Goal: Task Accomplishment & Management: Manage account settings

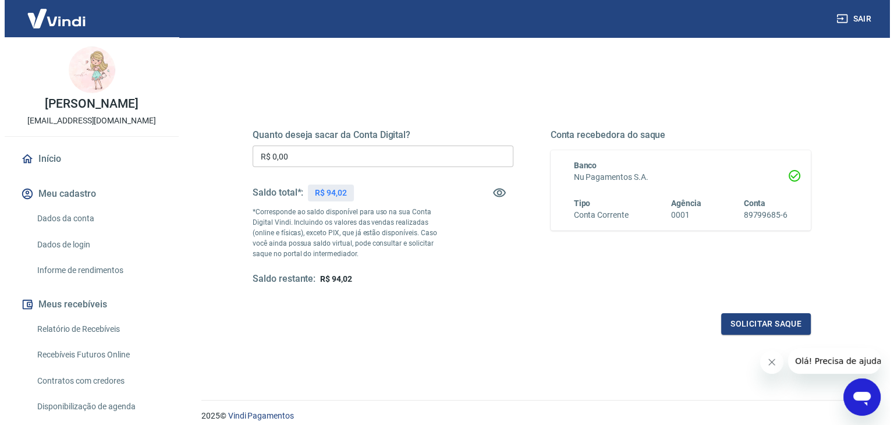
scroll to position [34, 0]
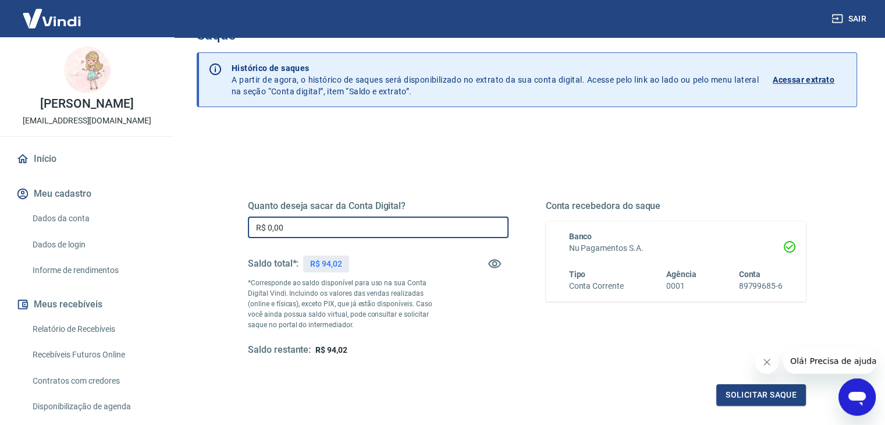
click at [300, 221] on input "R$ 0,00" at bounding box center [378, 227] width 261 height 22
type input "R$ 94,02"
click at [738, 394] on button "Solicitar saque" at bounding box center [761, 395] width 90 height 22
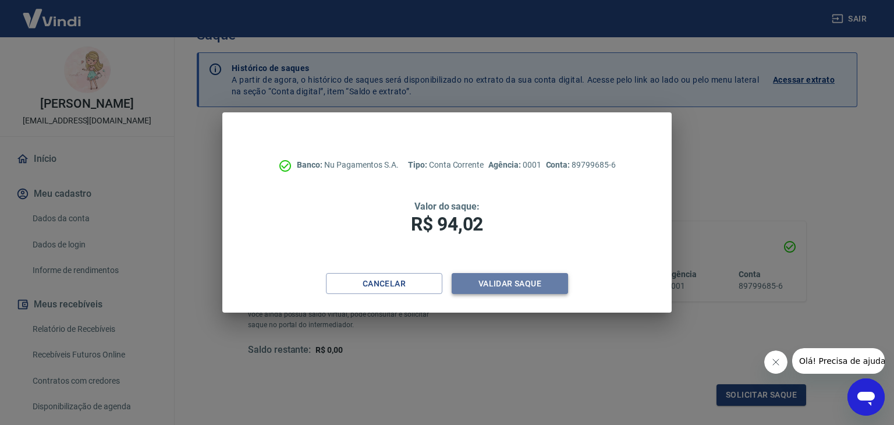
click at [515, 279] on button "Validar saque" at bounding box center [509, 284] width 116 height 22
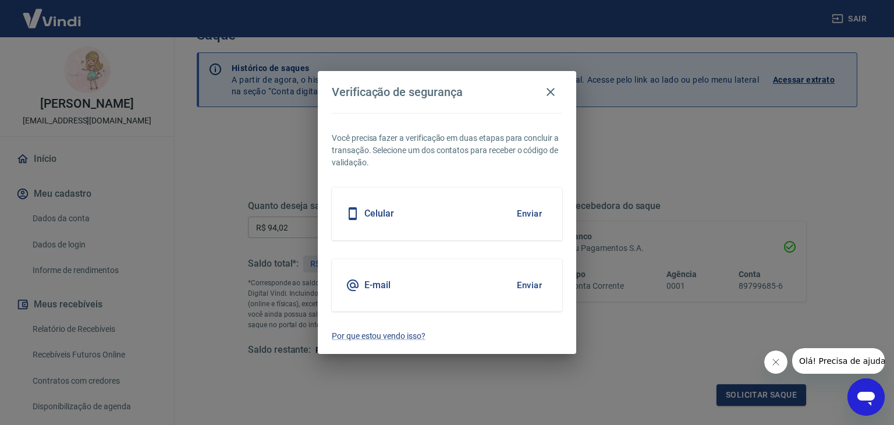
click at [475, 215] on div "Celular Enviar" at bounding box center [447, 213] width 230 height 52
click at [536, 215] on button "Enviar" at bounding box center [529, 213] width 38 height 24
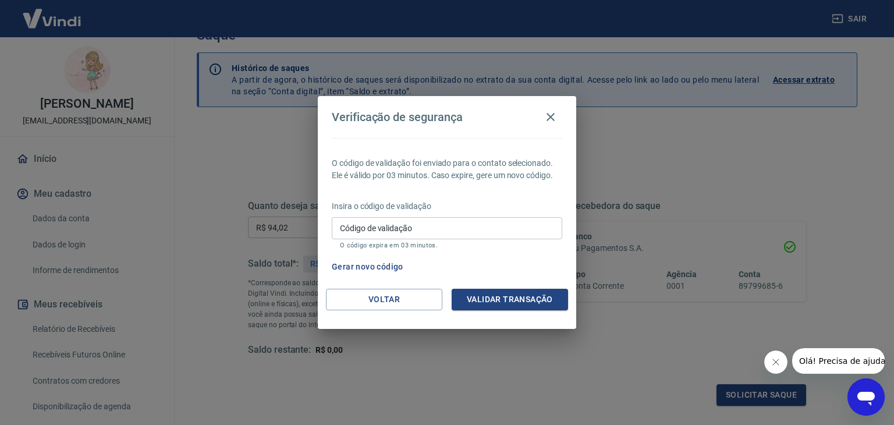
click at [415, 219] on input "Código de validação" at bounding box center [447, 228] width 230 height 22
type input "598878"
click at [519, 300] on button "Validar transação" at bounding box center [509, 300] width 116 height 22
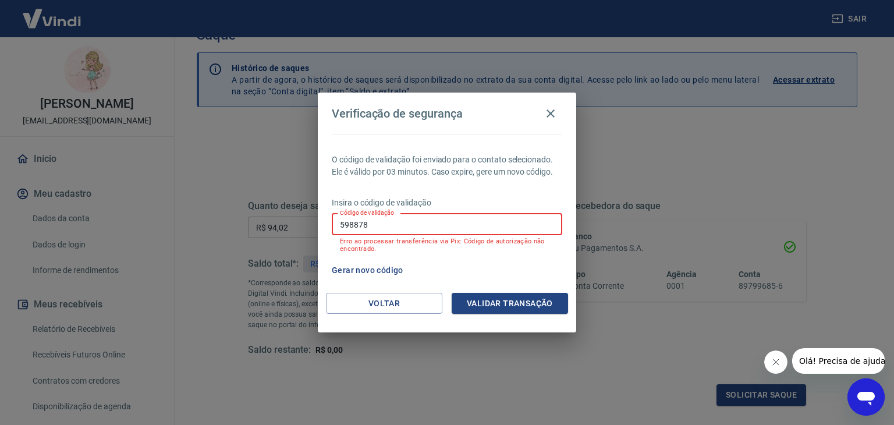
drag, startPoint x: 382, startPoint y: 229, endPoint x: 291, endPoint y: 234, distance: 90.9
click at [291, 234] on div "Verificação de segurança O código de validação foi enviado para o contato selec…" at bounding box center [447, 212] width 894 height 425
click at [370, 270] on button "Gerar novo código" at bounding box center [367, 270] width 81 height 22
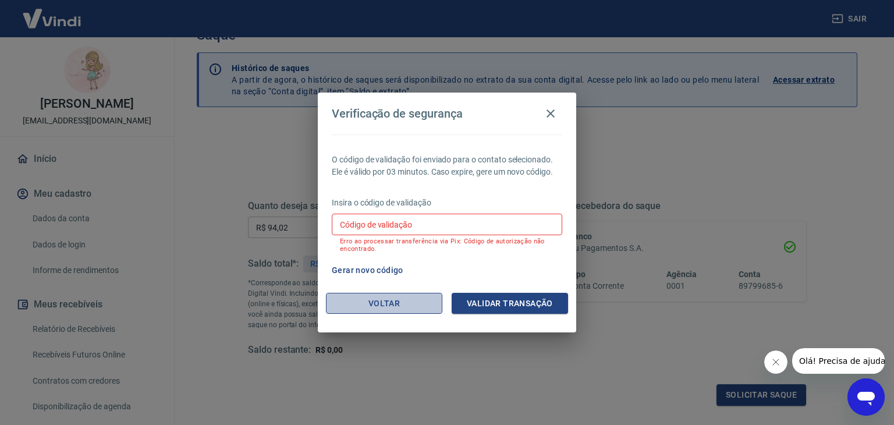
click at [405, 300] on button "Voltar" at bounding box center [384, 304] width 116 height 22
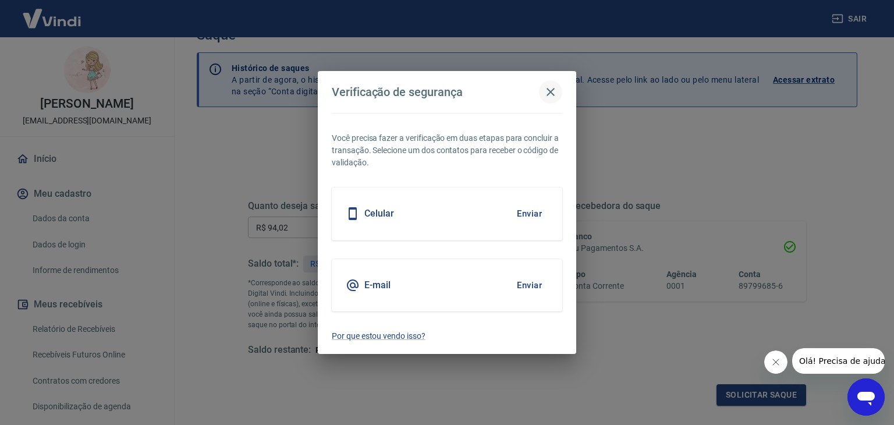
click at [552, 93] on icon "button" at bounding box center [550, 92] width 8 height 8
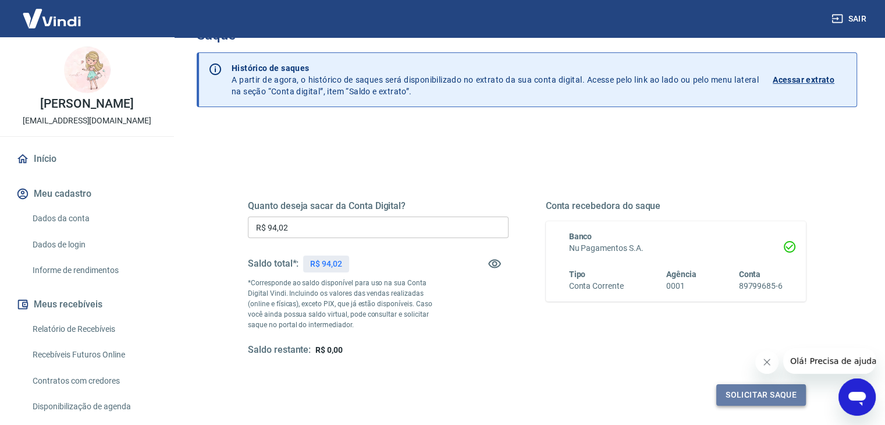
click at [763, 391] on button "Solicitar saque" at bounding box center [761, 395] width 90 height 22
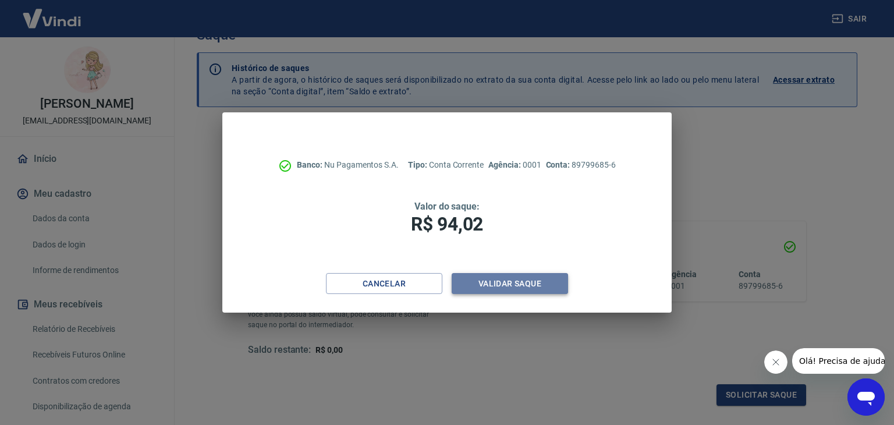
click at [502, 285] on button "Validar saque" at bounding box center [509, 284] width 116 height 22
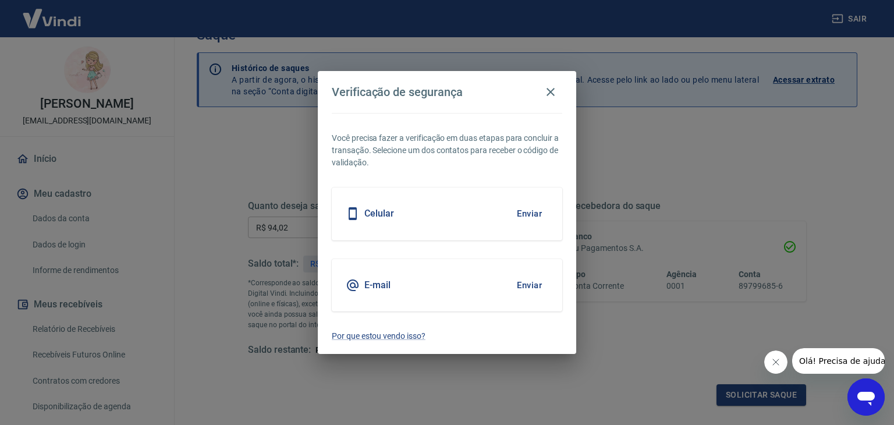
click at [531, 284] on button "Enviar" at bounding box center [529, 285] width 38 height 24
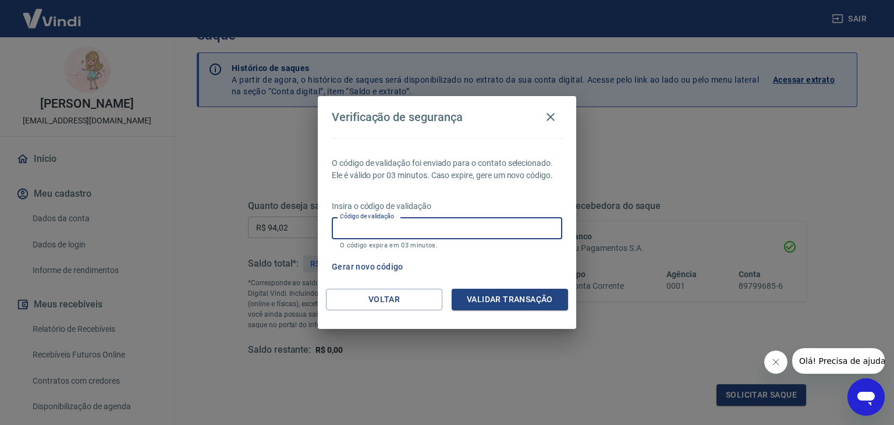
click at [401, 234] on input "Código de validação" at bounding box center [447, 228] width 230 height 22
type input "630332"
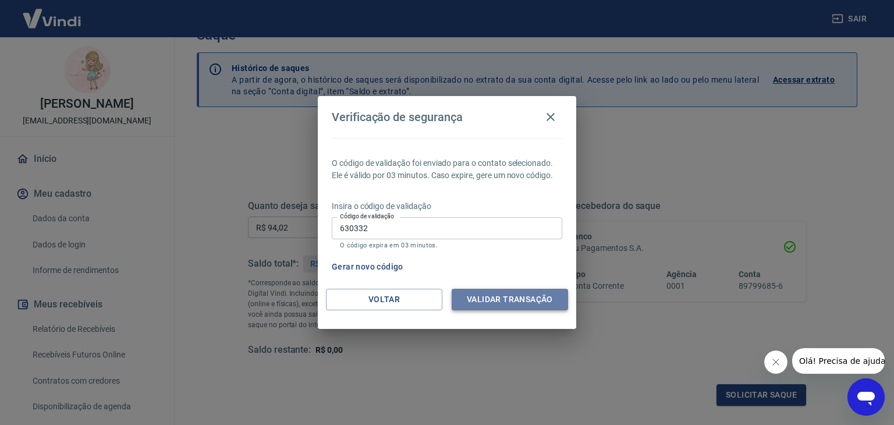
click at [534, 297] on button "Validar transação" at bounding box center [509, 300] width 116 height 22
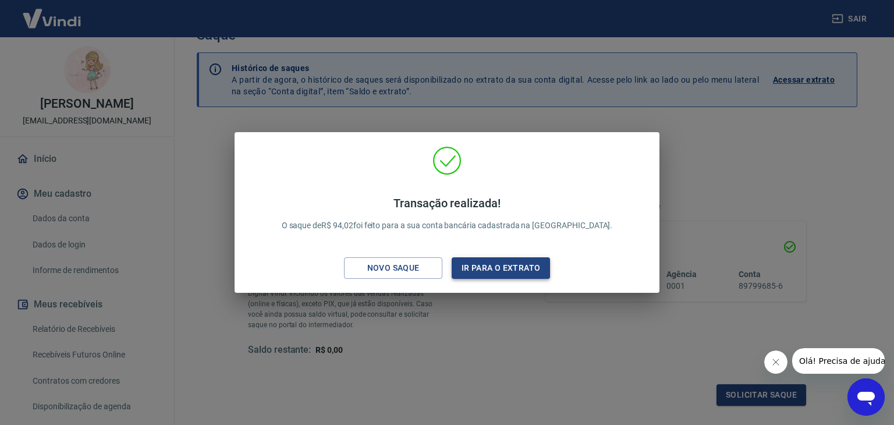
click at [520, 264] on button "Ir para o extrato" at bounding box center [500, 268] width 98 height 22
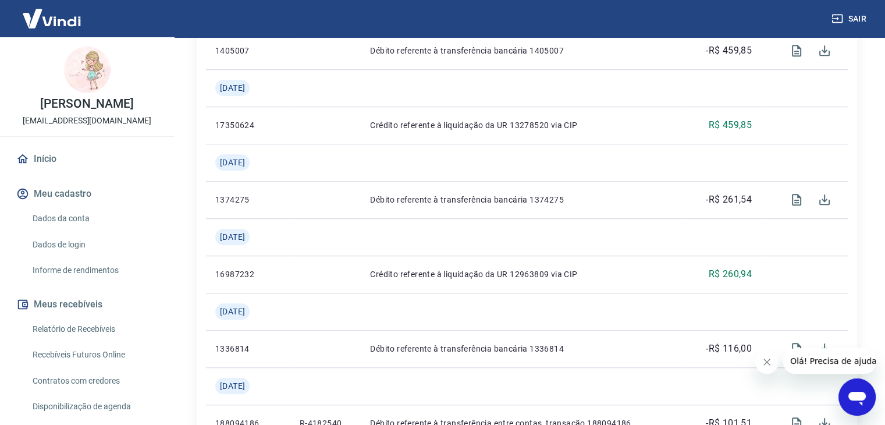
scroll to position [756, 0]
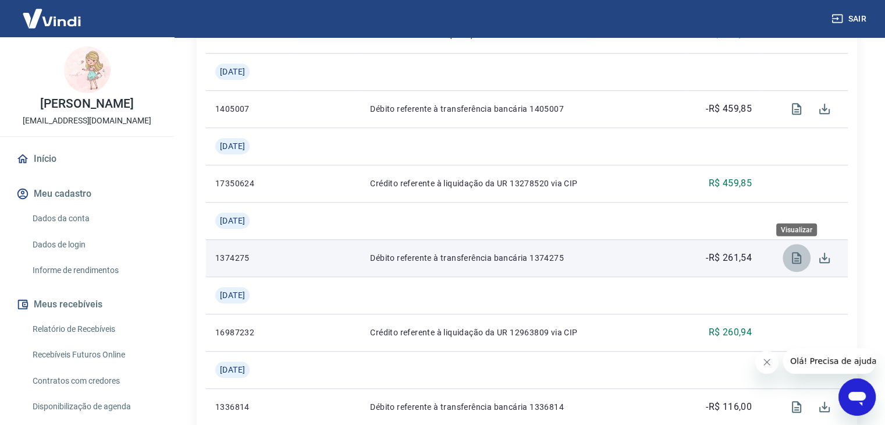
click at [796, 258] on icon "Visualizar" at bounding box center [796, 258] width 9 height 12
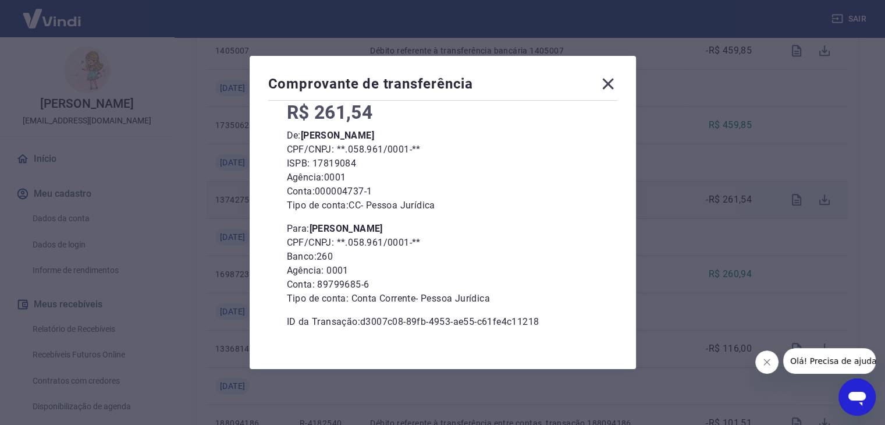
scroll to position [87, 0]
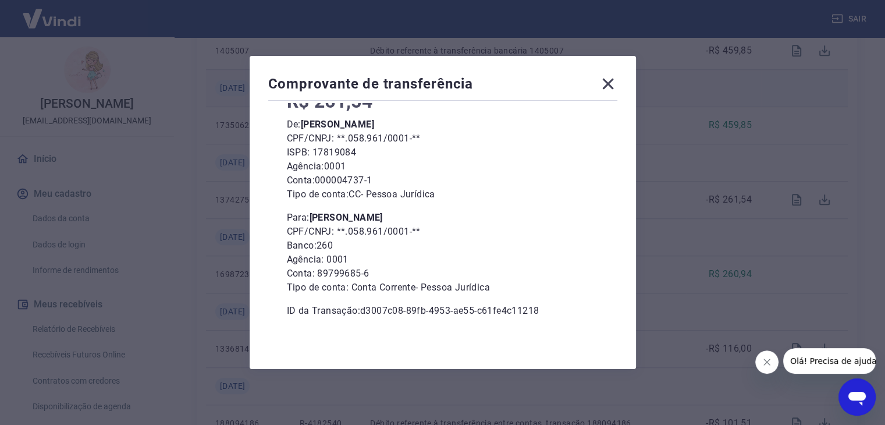
click at [613, 80] on icon at bounding box center [607, 84] width 11 height 11
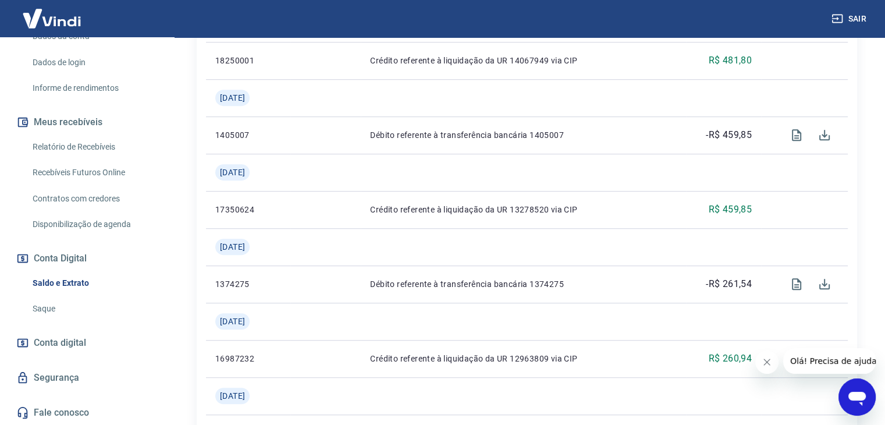
scroll to position [756, 0]
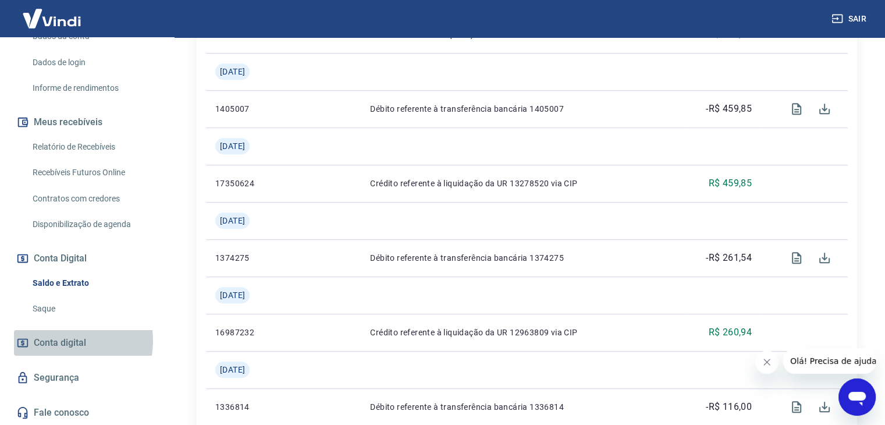
click at [65, 340] on span "Conta digital" at bounding box center [60, 343] width 52 height 16
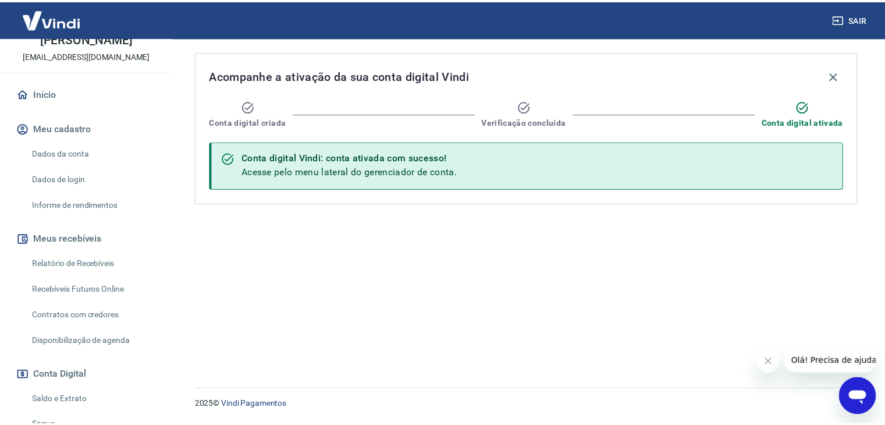
scroll to position [60, 0]
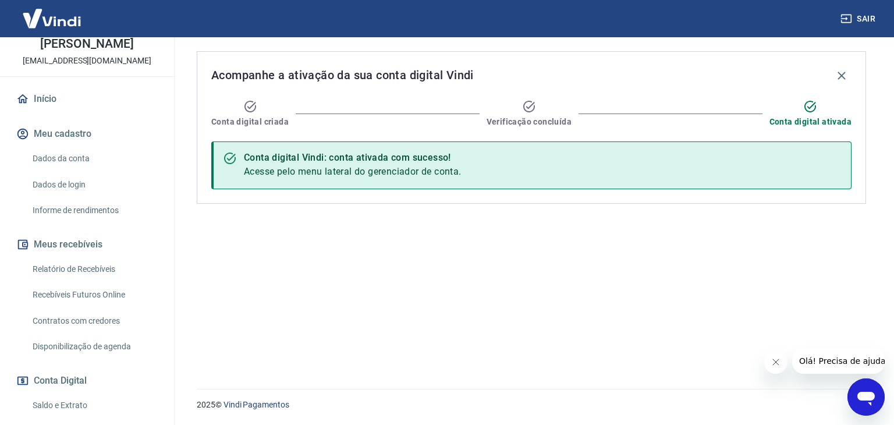
click at [74, 154] on link "Dados da conta" at bounding box center [94, 159] width 132 height 24
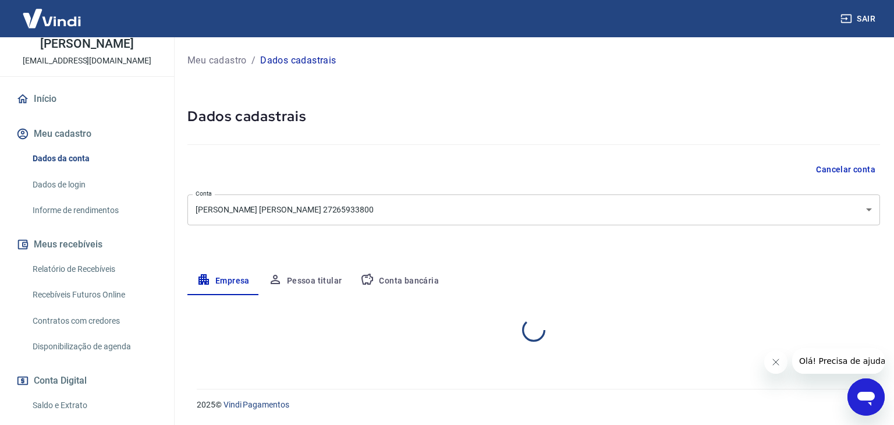
select select "SP"
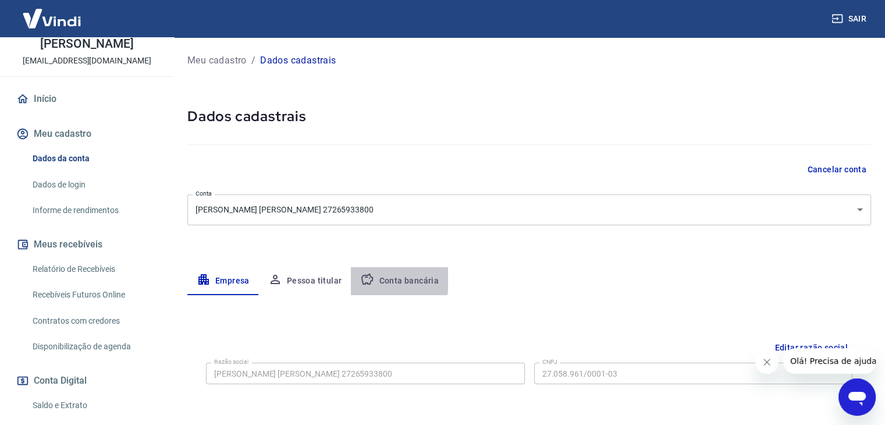
click at [394, 278] on button "Conta bancária" at bounding box center [399, 281] width 97 height 28
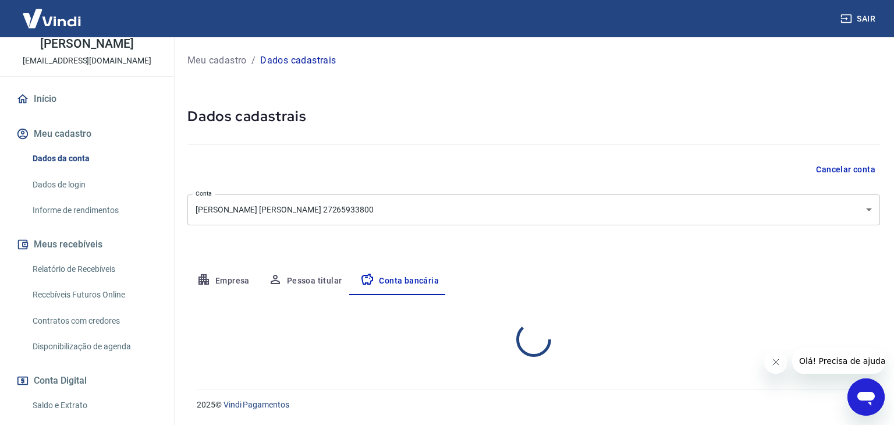
select select "1"
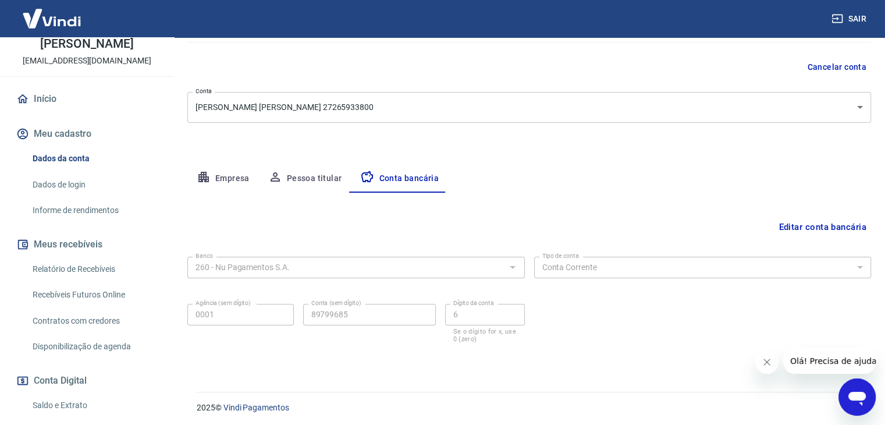
scroll to position [105, 0]
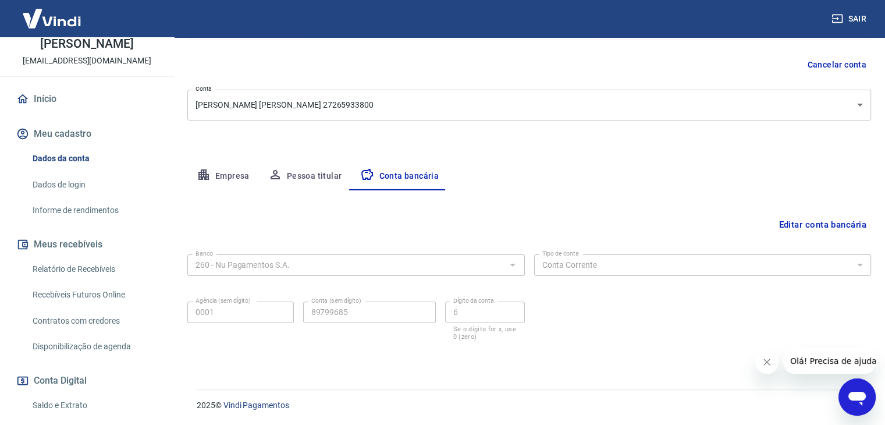
click at [831, 223] on button "Editar conta bancária" at bounding box center [822, 225] width 97 height 22
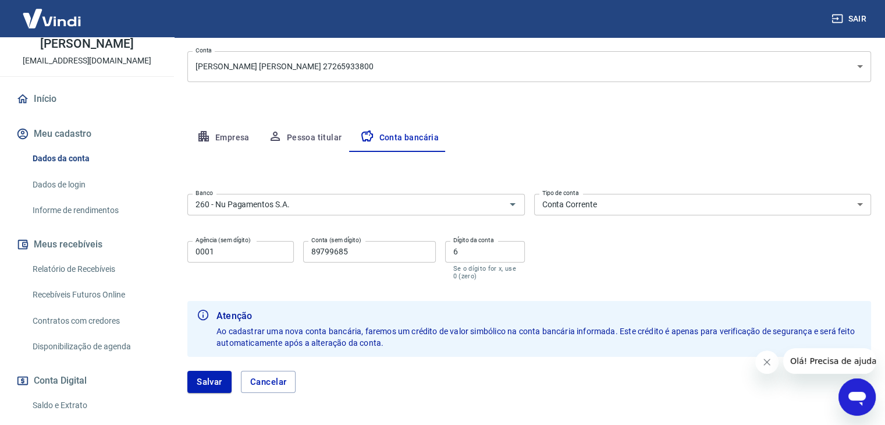
scroll to position [163, 0]
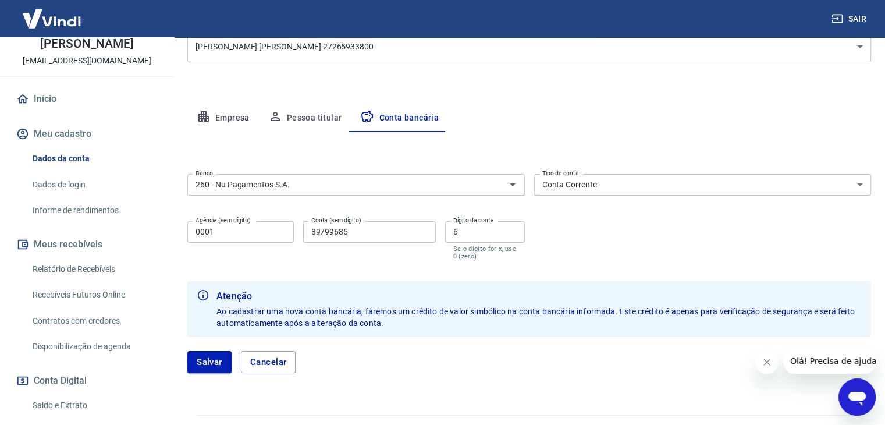
click at [234, 116] on button "Empresa" at bounding box center [223, 118] width 72 height 28
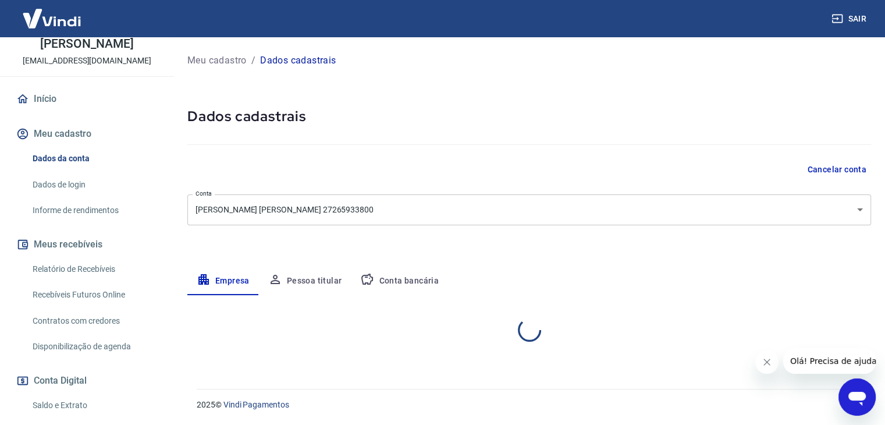
scroll to position [0, 0]
select select "SP"
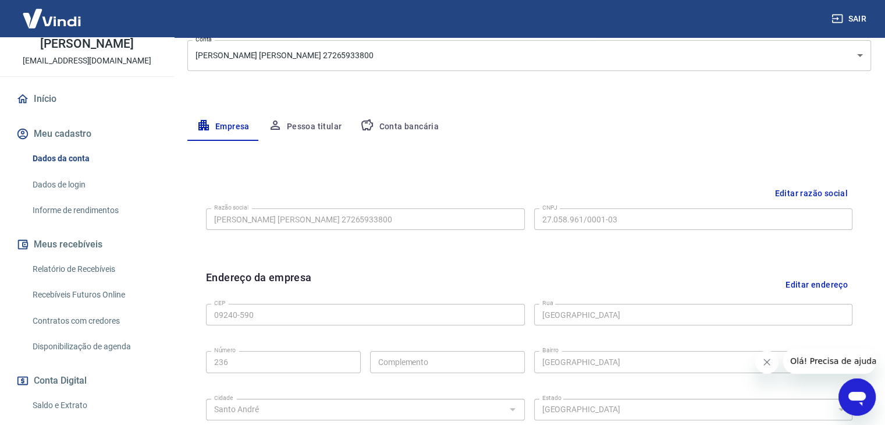
scroll to position [175, 0]
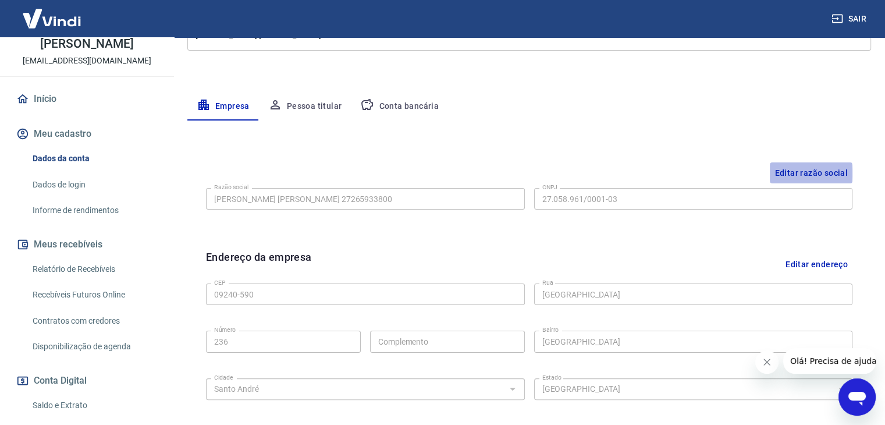
click at [805, 173] on button "Editar razão social" at bounding box center [811, 173] width 83 height 22
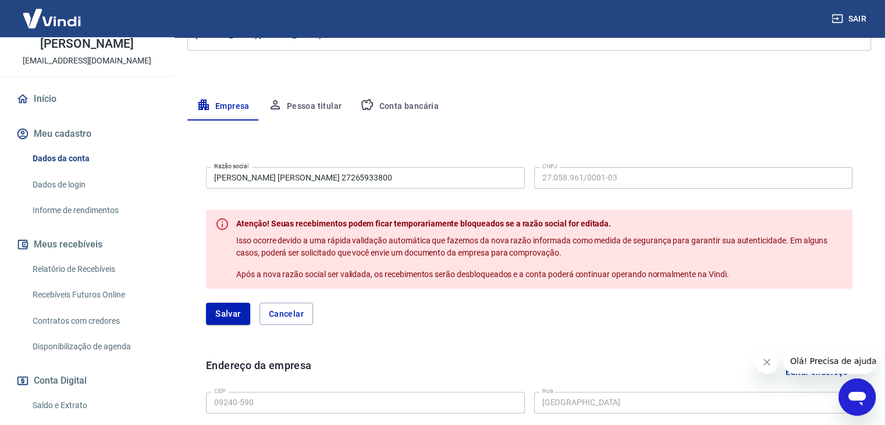
click at [794, 119] on div "Empresa Pessoa titular Conta bancária" at bounding box center [529, 107] width 684 height 28
click at [764, 363] on icon "Fechar mensagem da empresa" at bounding box center [766, 361] width 9 height 9
drag, startPoint x: 17, startPoint y: 12, endPoint x: 774, endPoint y: 364, distance: 834.5
click at [766, 85] on div "Meu cadastro / Dados cadastrais Dados cadastrais Cancelar conta Conta [PERSON_N…" at bounding box center [529, 292] width 712 height 859
click at [277, 308] on button "Cancelar" at bounding box center [286, 314] width 54 height 22
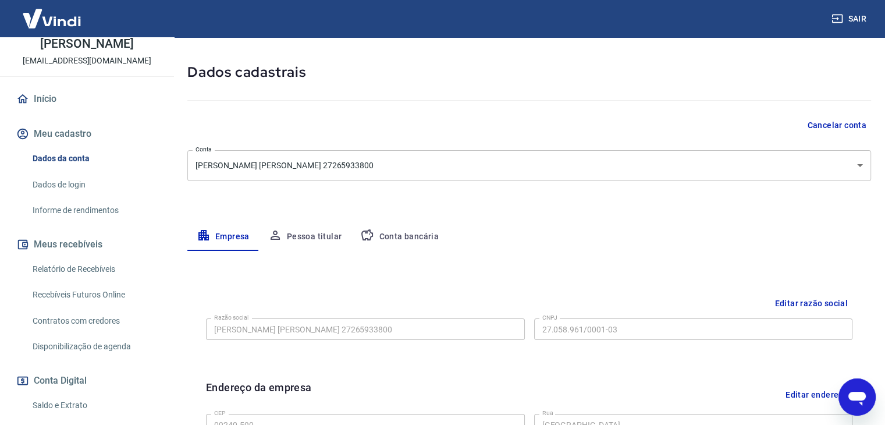
scroll to position [0, 0]
